Goal: Find specific page/section: Find specific page/section

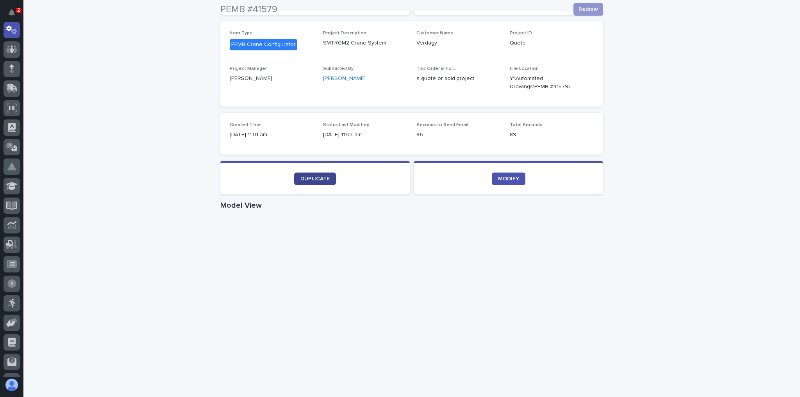
scroll to position [125, 0]
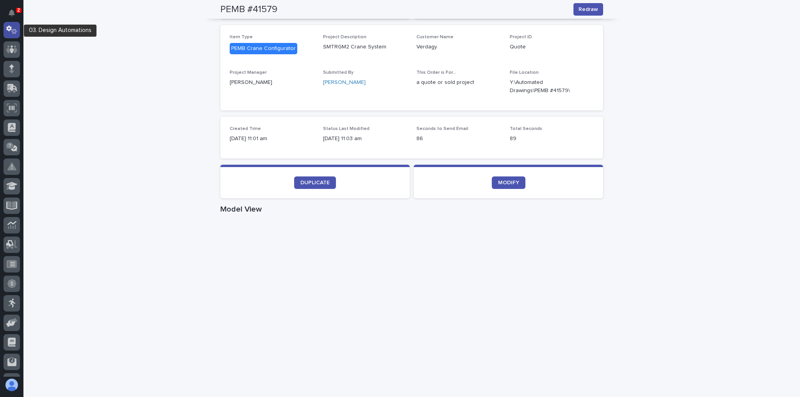
click at [16, 29] on icon at bounding box center [11, 29] width 11 height 9
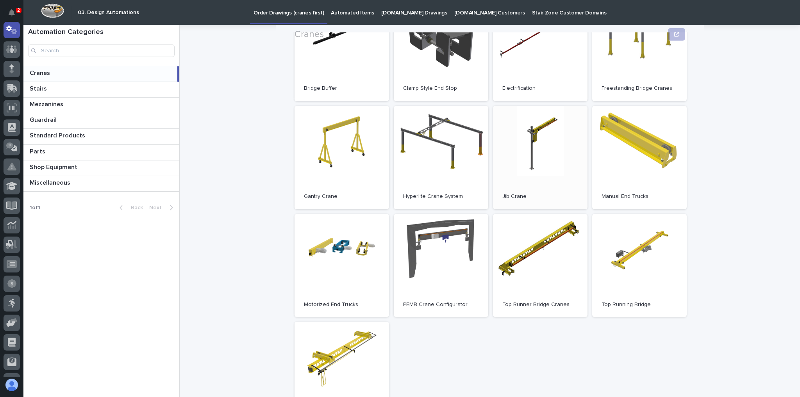
scroll to position [156, 0]
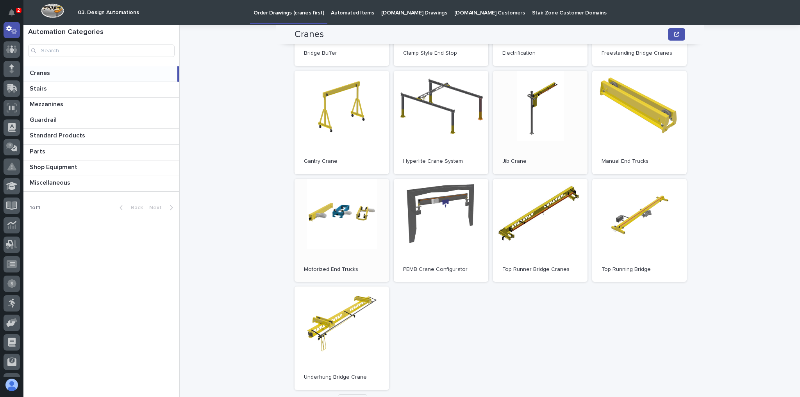
click at [342, 214] on link "Open" at bounding box center [341, 230] width 95 height 103
